Goal: Find specific page/section: Find specific page/section

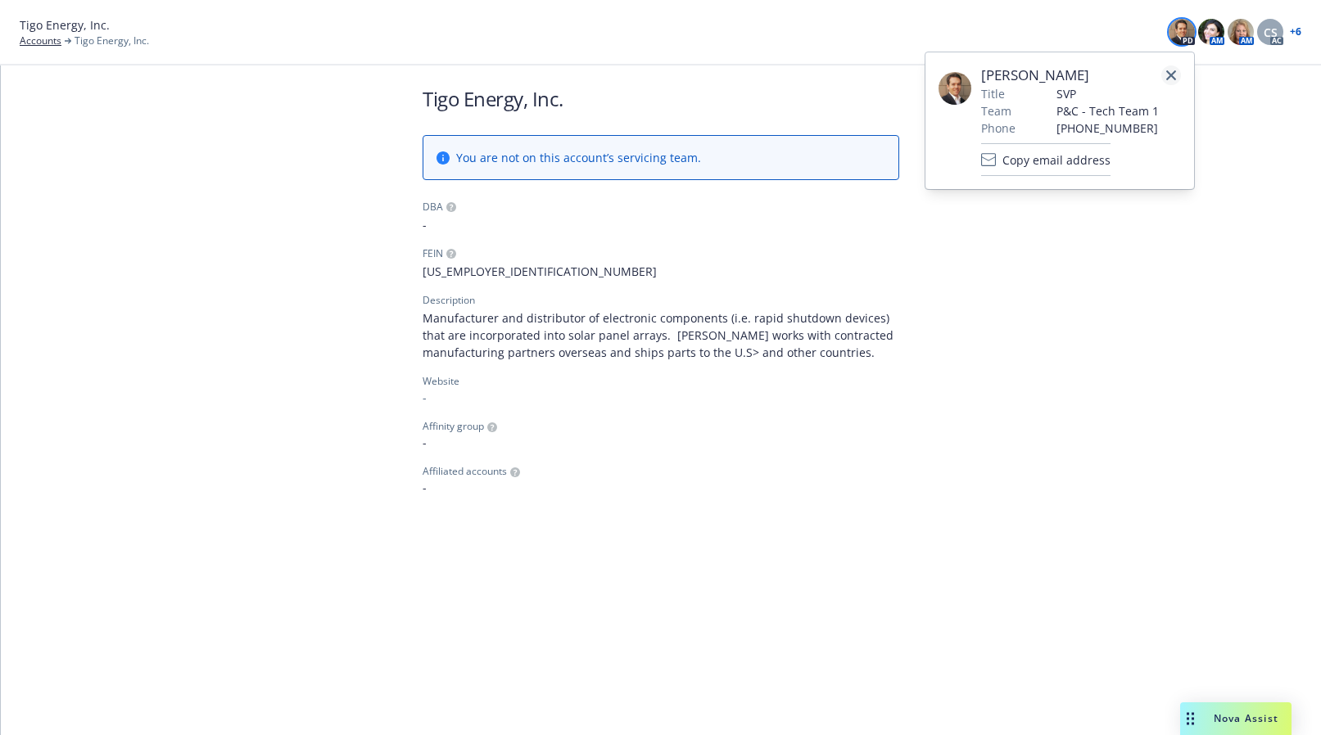
click at [1165, 68] on link "close" at bounding box center [1171, 75] width 20 height 20
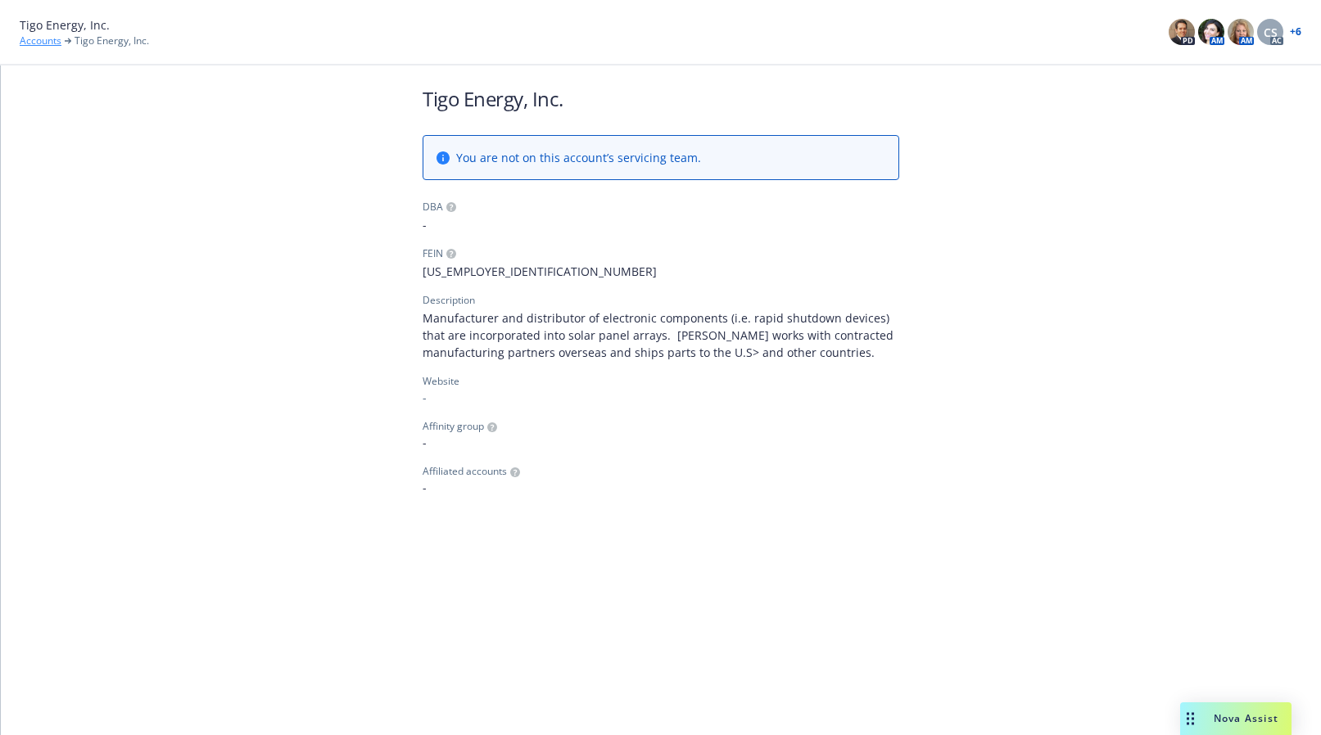
click at [20, 38] on link "Accounts" at bounding box center [41, 41] width 42 height 15
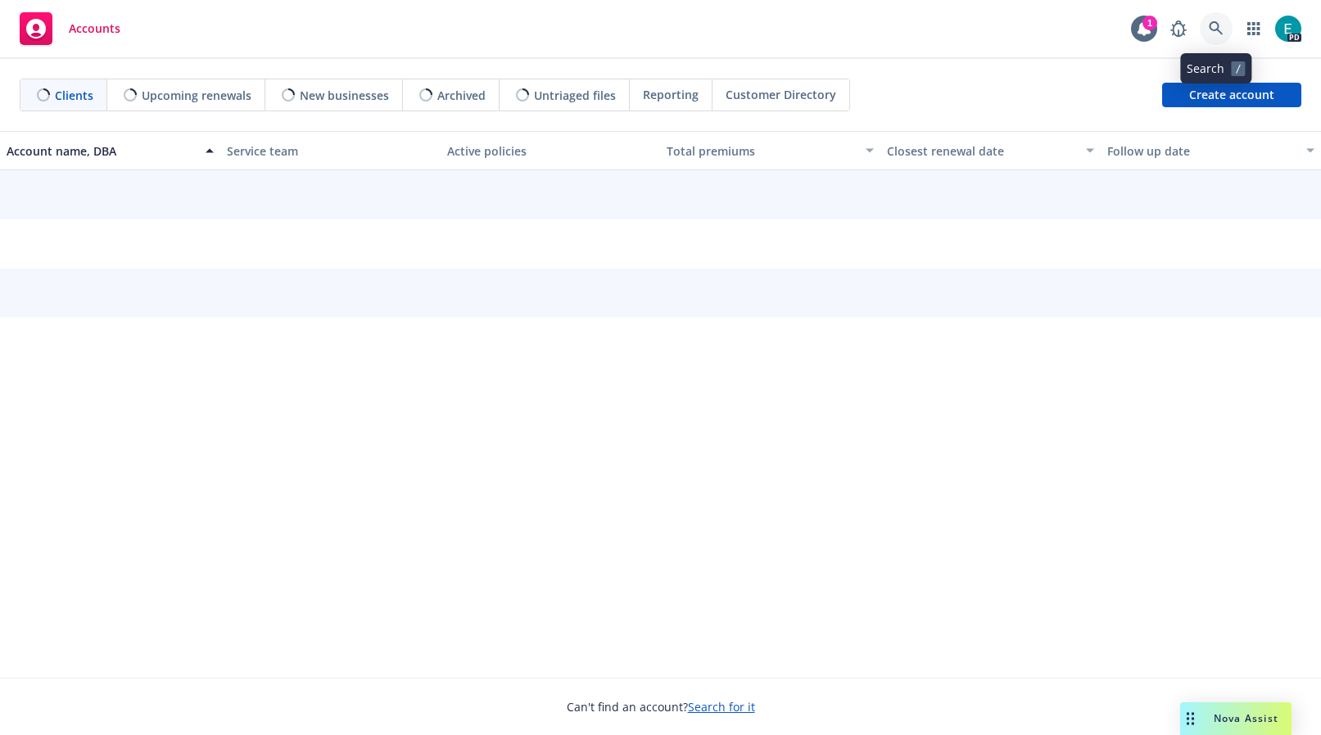
click at [1212, 32] on icon at bounding box center [1215, 28] width 15 height 15
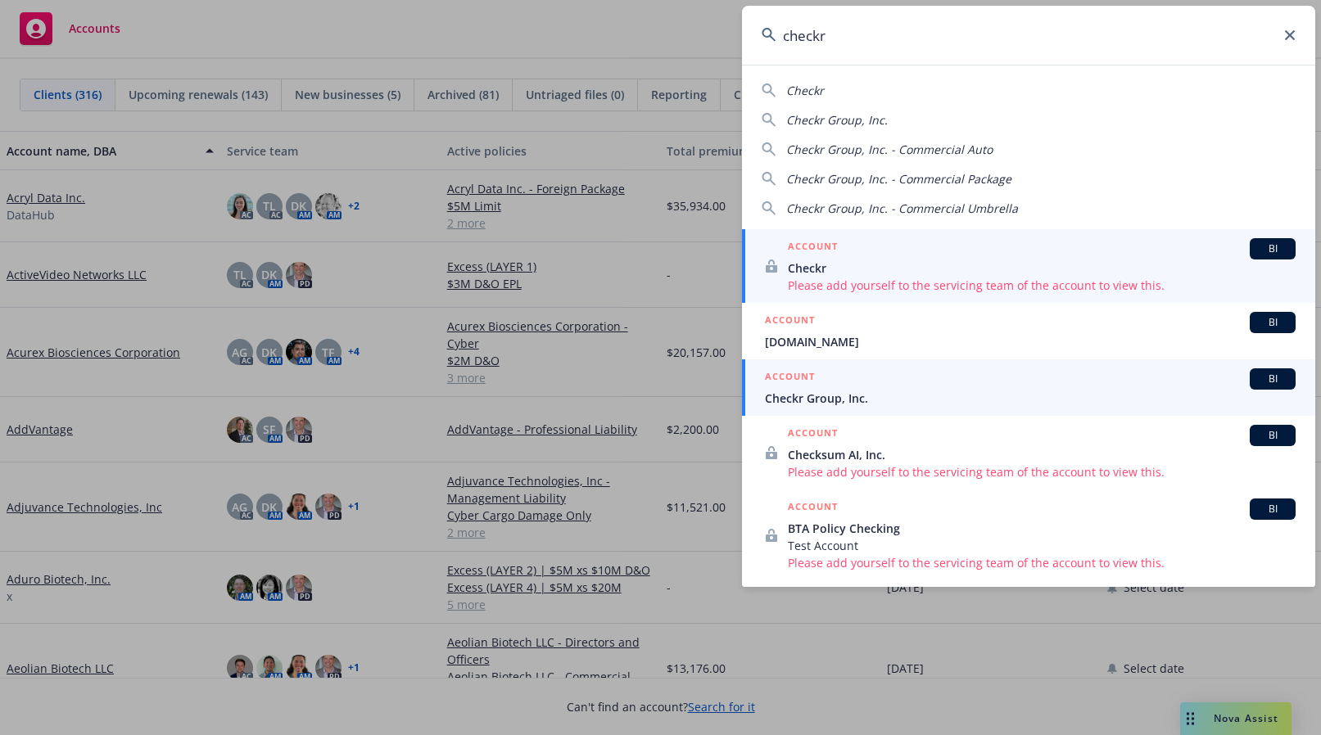
type input "checkr"
click at [892, 391] on span "Checkr Group, Inc." at bounding box center [1030, 398] width 531 height 17
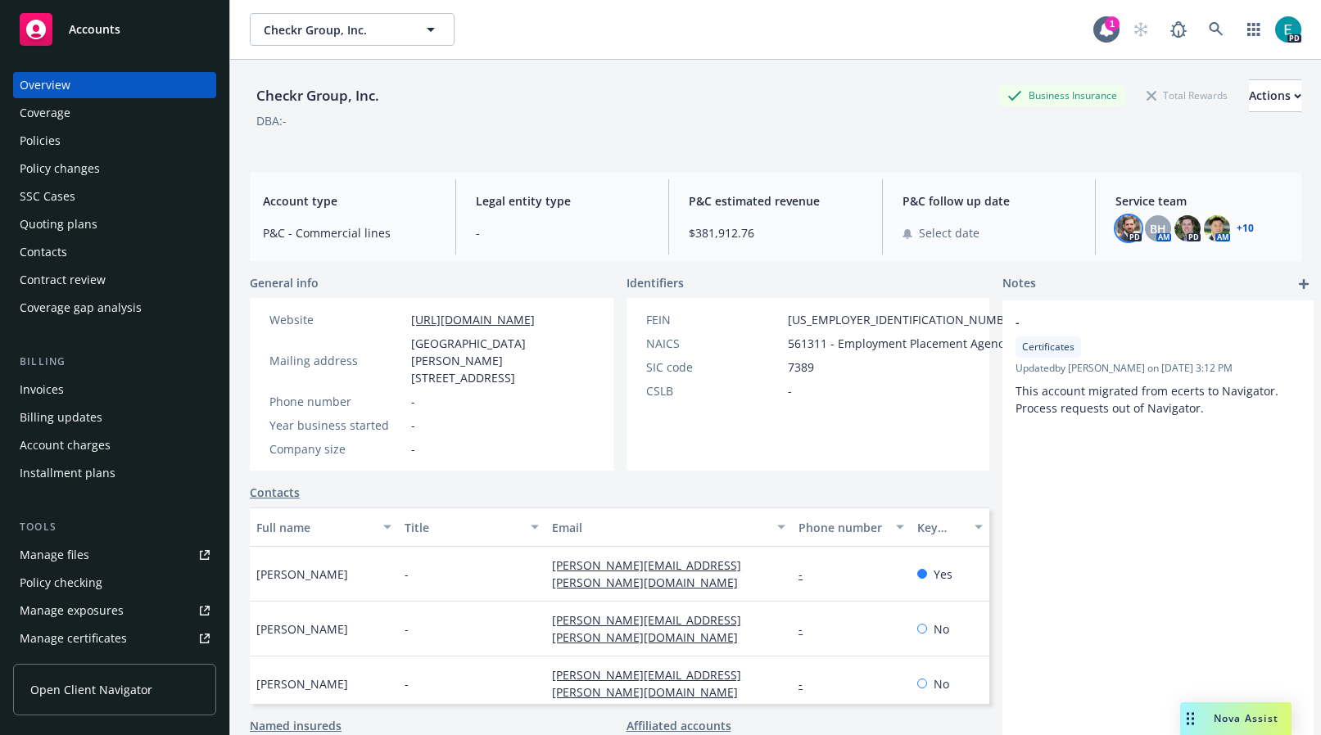
click at [1132, 228] on img at bounding box center [1128, 228] width 26 height 26
click at [1214, 31] on icon at bounding box center [1215, 29] width 14 height 14
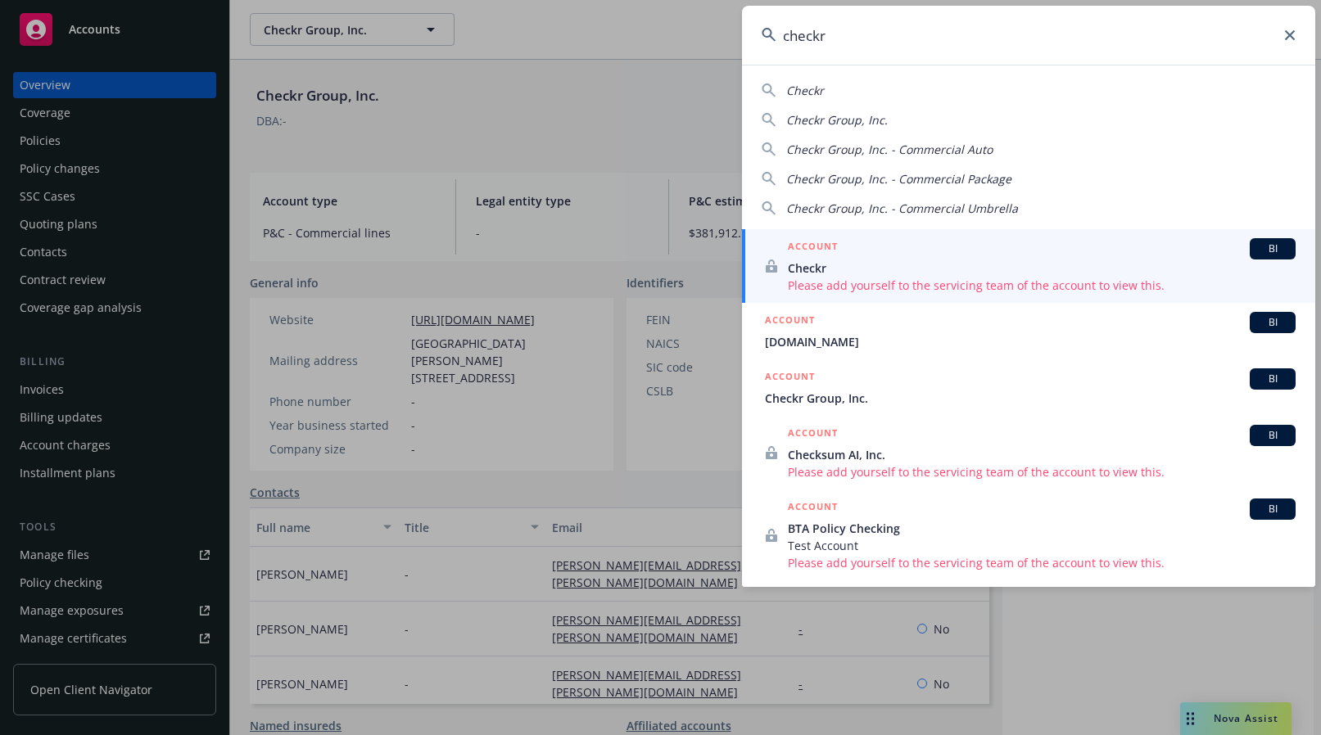
type input "checkr"
click at [848, 251] on div "ACCOUNT BI" at bounding box center [1042, 248] width 508 height 21
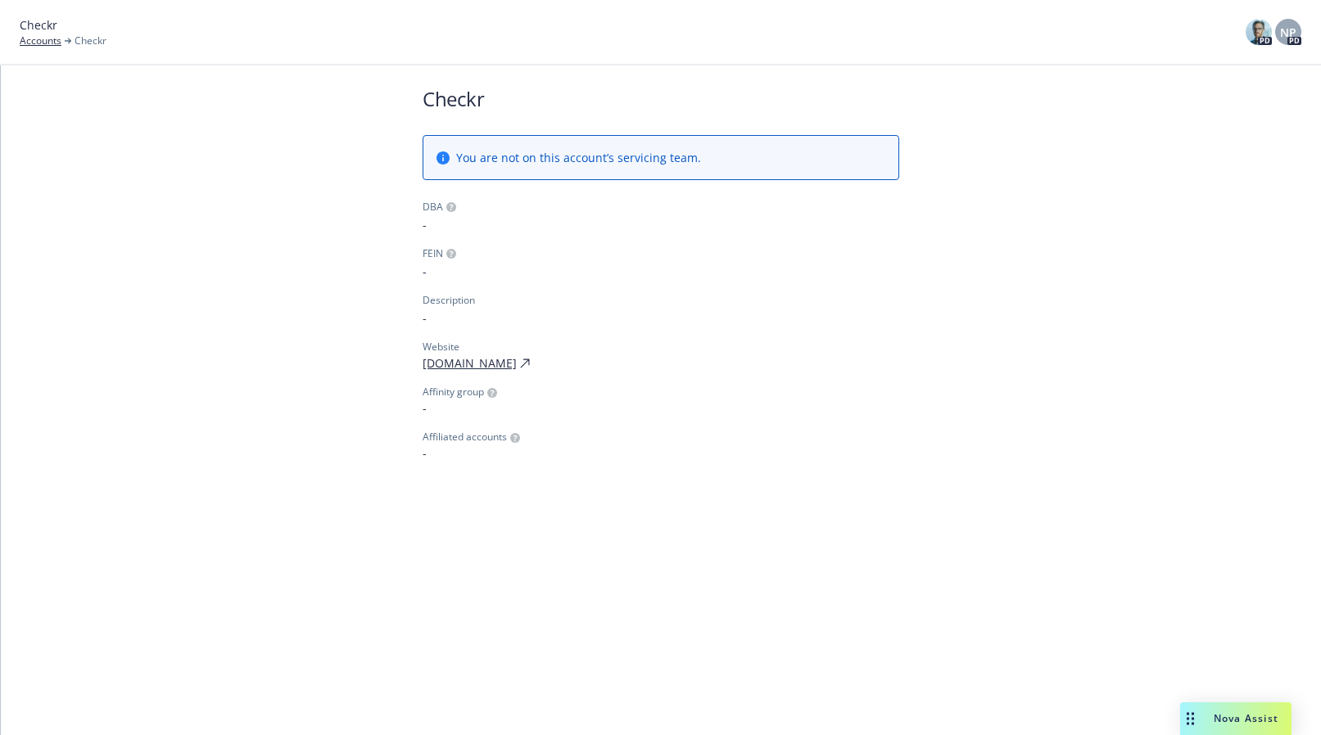
click at [1293, 19] on div "NP PD" at bounding box center [1288, 32] width 26 height 26
click at [1253, 28] on img at bounding box center [1258, 32] width 26 height 26
click at [1289, 24] on span "NP" at bounding box center [1288, 32] width 16 height 17
